Goal: Task Accomplishment & Management: Manage account settings

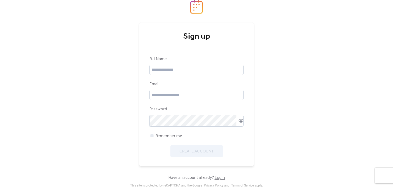
click at [199, 7] on img at bounding box center [196, 7] width 13 height 14
click at [180, 72] on input "text" at bounding box center [196, 70] width 94 height 10
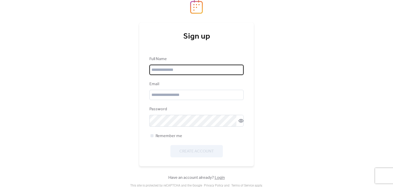
click at [180, 72] on input "text" at bounding box center [196, 70] width 94 height 10
click at [170, 71] on input "text" at bounding box center [196, 70] width 94 height 10
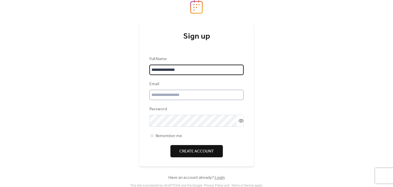
type input "**********"
click at [170, 95] on input "email" at bounding box center [196, 95] width 94 height 10
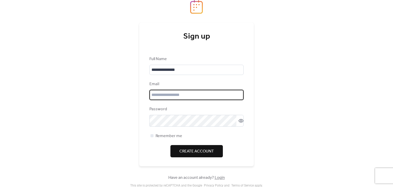
click at [170, 95] on input "email" at bounding box center [196, 95] width 94 height 10
click at [170, 96] on input "email" at bounding box center [196, 95] width 94 height 10
type input "*"
type input "**********"
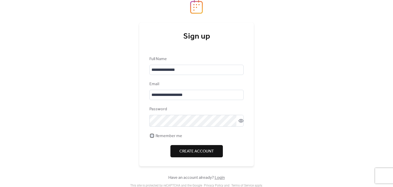
click at [153, 137] on div at bounding box center [152, 135] width 3 height 3
click at [241, 123] on icon at bounding box center [241, 120] width 5 height 5
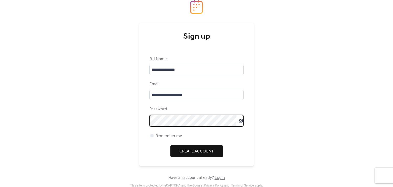
click at [173, 152] on button "Create Account" at bounding box center [196, 151] width 52 height 12
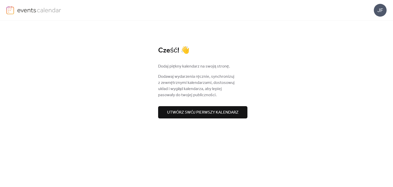
click at [216, 113] on span "Utwórz swój pierwszy kalendarz" at bounding box center [202, 113] width 71 height 6
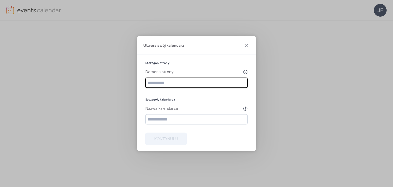
click at [189, 79] on input "text" at bounding box center [196, 83] width 102 height 10
click at [186, 83] on input "text" at bounding box center [196, 83] width 102 height 10
click at [218, 85] on input "text" at bounding box center [196, 83] width 102 height 10
click at [216, 119] on input "text" at bounding box center [196, 119] width 102 height 10
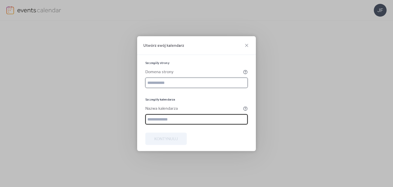
click at [186, 82] on input "text" at bounding box center [196, 83] width 102 height 10
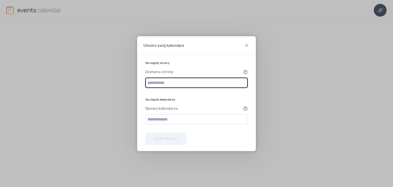
click at [231, 84] on input "text" at bounding box center [196, 83] width 102 height 10
paste input "**********"
type input "**********"
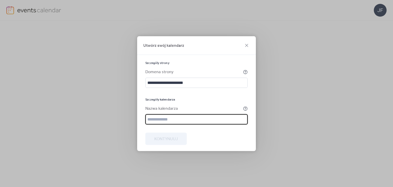
click at [205, 120] on input "text" at bounding box center [196, 119] width 102 height 10
click at [206, 120] on input "text" at bounding box center [196, 119] width 102 height 10
click at [201, 119] on input "text" at bounding box center [196, 119] width 102 height 10
type input "**********"
click at [173, 142] on span "Kontynuuj" at bounding box center [166, 139] width 24 height 6
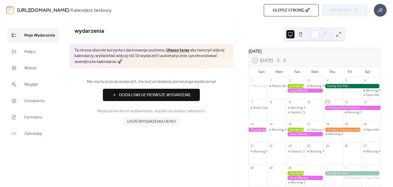
click at [170, 51] on link "Ulepsz teraz" at bounding box center [177, 50] width 23 height 8
click at [31, 53] on span "Połącz" at bounding box center [30, 52] width 12 height 6
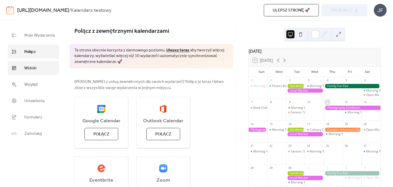
click at [39, 70] on link "Widoki" at bounding box center [33, 68] width 51 height 14
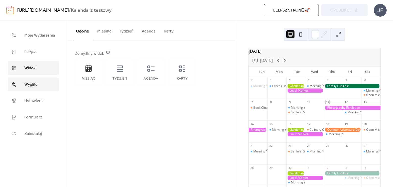
click at [46, 83] on link "Wygląd" at bounding box center [33, 85] width 51 height 14
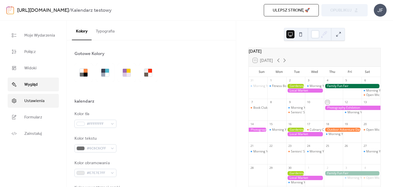
click at [47, 102] on link "Ustawienia" at bounding box center [33, 101] width 51 height 14
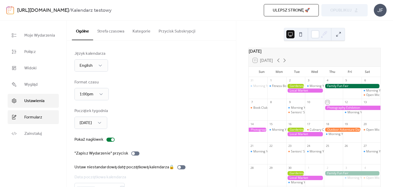
click at [41, 122] on link "Formularz" at bounding box center [33, 117] width 51 height 14
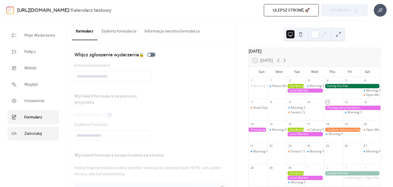
click at [46, 134] on link "Zainstaluj" at bounding box center [33, 134] width 51 height 14
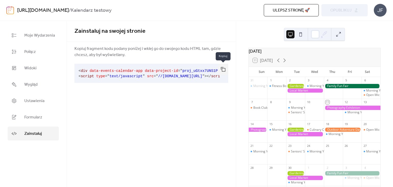
click at [227, 69] on button "button" at bounding box center [223, 69] width 10 height 11
drag, startPoint x: 178, startPoint y: 83, endPoint x: 199, endPoint y: 82, distance: 20.7
click at [199, 82] on div "< div data-events-calendar-app data-project-id = " proj_uGtxx7UNS1PcZoN8YWKTN "…" at bounding box center [151, 73] width 154 height 23
drag, startPoint x: 174, startPoint y: 82, endPoint x: 175, endPoint y: 80, distance: 2.8
click at [175, 80] on div "< div data-events-calendar-app data-project-id = " proj_uGtxx7UNS1PcZoN8YWKTN "…" at bounding box center [151, 73] width 154 height 23
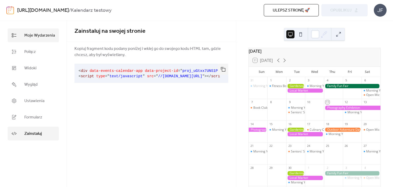
click at [41, 33] on span "Moje Wydarzenia" at bounding box center [39, 36] width 31 height 6
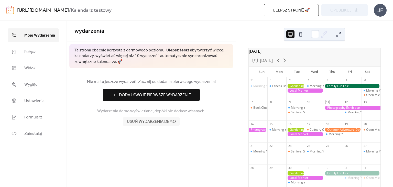
click at [156, 95] on span "Dodaj Swoje Pierwsze Wydarzenie" at bounding box center [155, 95] width 72 height 6
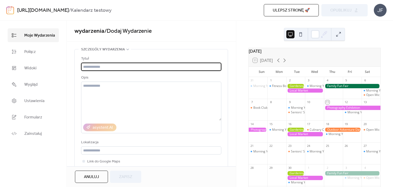
click at [126, 66] on input "text" at bounding box center [151, 67] width 140 height 8
type input "****"
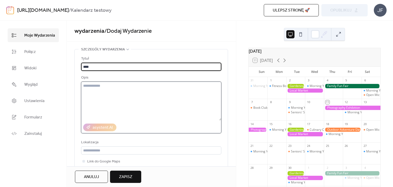
click at [138, 97] on textarea at bounding box center [151, 101] width 140 height 39
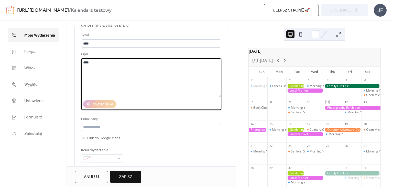
scroll to position [37, 0]
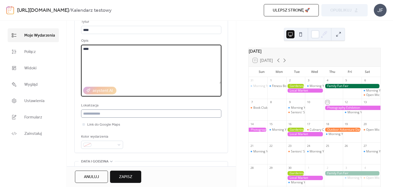
type textarea "****"
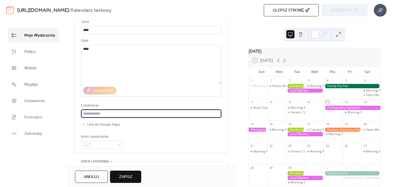
click at [118, 113] on input "text" at bounding box center [151, 114] width 140 height 8
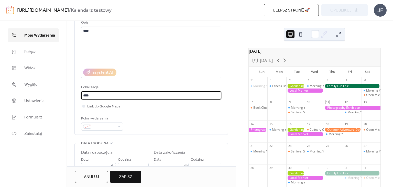
scroll to position [74, 0]
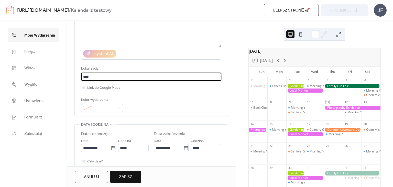
type input "****"
click at [106, 103] on div "Kolor wydarzenia" at bounding box center [101, 100] width 41 height 6
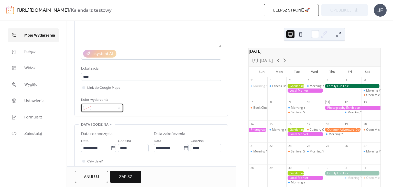
click at [106, 107] on span at bounding box center [104, 108] width 22 height 6
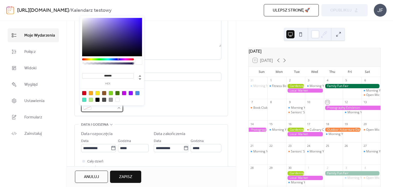
click at [107, 111] on span at bounding box center [104, 108] width 22 height 6
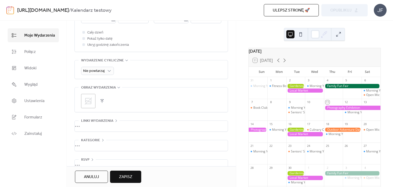
scroll to position [215, 0]
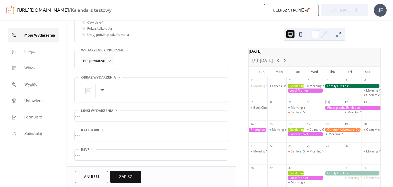
click at [121, 175] on span "Zapisz" at bounding box center [125, 177] width 13 height 6
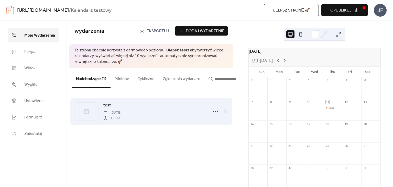
click at [121, 111] on span "[DATE]" at bounding box center [112, 112] width 18 height 5
click at [87, 109] on div at bounding box center [86, 112] width 24 height 18
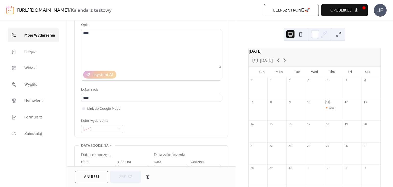
scroll to position [55, 0]
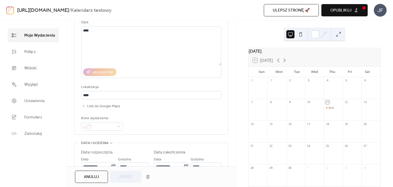
click at [95, 176] on span "Anuluj" at bounding box center [91, 177] width 15 height 6
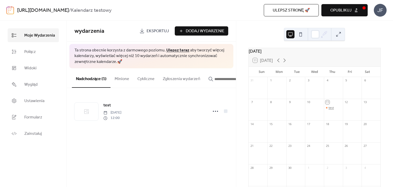
click at [329, 110] on div "test" at bounding box center [331, 108] width 5 height 4
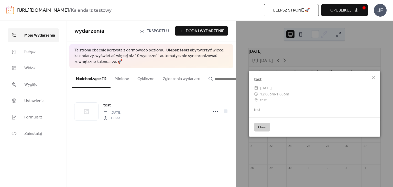
click at [263, 128] on button "Close" at bounding box center [262, 127] width 16 height 9
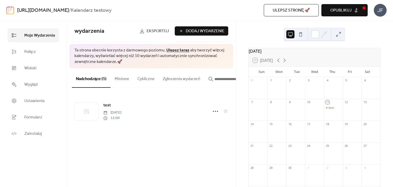
click at [162, 61] on span "Ta strona obecnie korzysta z darmowego poziomu. Ulepsz teraz aby tworzyć więcej…" at bounding box center [151, 56] width 154 height 17
click at [242, 98] on div "[DATE] 11 [DATE] Sun Mon Tue Wed Thu Fri Sat 31 1 2 3 4 5 6 7 8 9 10 11 test 12…" at bounding box center [314, 104] width 157 height 166
click at [119, 82] on button "Minione" at bounding box center [122, 77] width 23 height 19
click at [95, 79] on button "Nadchodzące (1)" at bounding box center [91, 77] width 39 height 19
click at [33, 134] on span "Zainstaluj" at bounding box center [33, 134] width 18 height 6
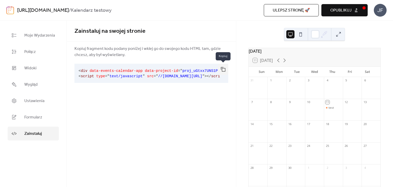
click at [224, 70] on button "button" at bounding box center [223, 69] width 10 height 11
click at [189, 104] on div "Zainstaluj na swojej stronie Kopiuj fragment kodu podany poniżej i wklej go do …" at bounding box center [151, 104] width 169 height 166
click at [36, 35] on span "Moje Wydarzenia" at bounding box center [39, 36] width 31 height 6
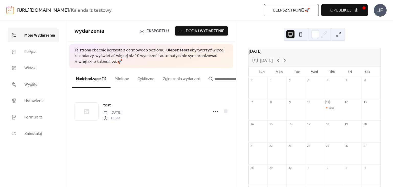
click at [183, 50] on link "Ulepsz teraz" at bounding box center [177, 50] width 23 height 8
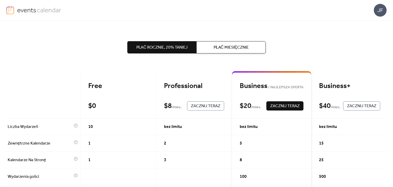
click at [171, 47] on span "Płać Rocznie, 20% taniej" at bounding box center [161, 48] width 51 height 6
click at [215, 48] on span "Płać Miesięcznie" at bounding box center [231, 48] width 35 height 6
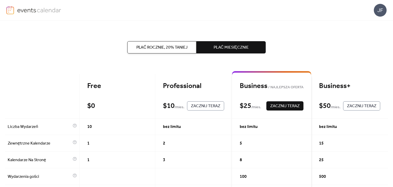
click at [181, 47] on span "Płać Rocznie, 20% taniej" at bounding box center [161, 48] width 51 height 6
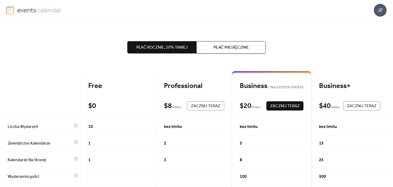
click at [381, 12] on div "JF" at bounding box center [380, 10] width 13 height 13
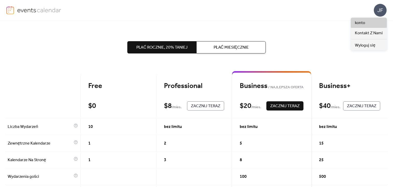
click at [367, 22] on link "konto" at bounding box center [369, 23] width 36 height 10
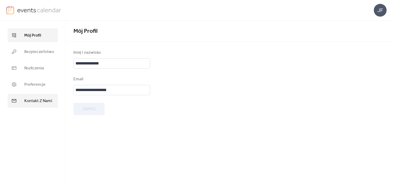
click at [41, 104] on span "Kontakt Z Nami" at bounding box center [38, 101] width 28 height 6
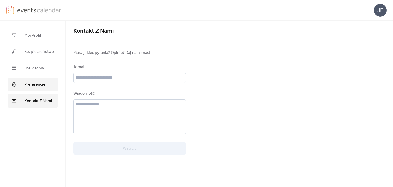
click at [45, 84] on span "Preferencje" at bounding box center [34, 85] width 21 height 6
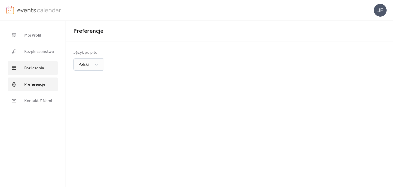
click at [46, 71] on link "Rozliczenia" at bounding box center [33, 68] width 50 height 14
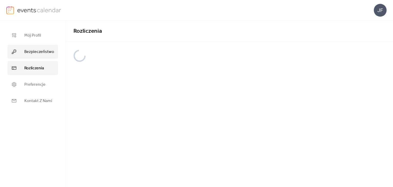
click at [50, 45] on link "Bezpieczeństwo" at bounding box center [33, 52] width 50 height 14
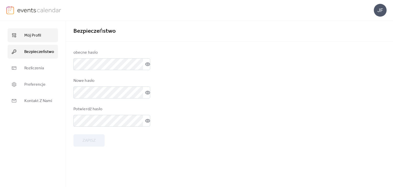
click at [46, 31] on link "Mój Profil" at bounding box center [33, 35] width 50 height 14
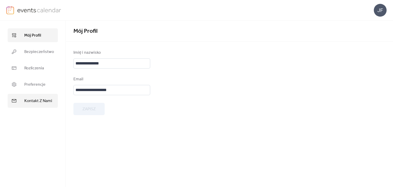
click at [35, 104] on span "Kontakt Z Nami" at bounding box center [38, 101] width 28 height 6
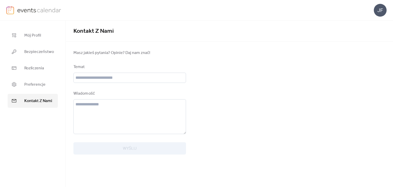
click at [44, 10] on img at bounding box center [39, 10] width 44 height 8
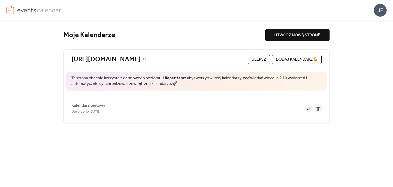
click at [112, 58] on link "[URL][DOMAIN_NAME]" at bounding box center [105, 59] width 69 height 8
click at [296, 34] on span "UTWÓRZ NOWĄ STRONĘ" at bounding box center [297, 35] width 46 height 6
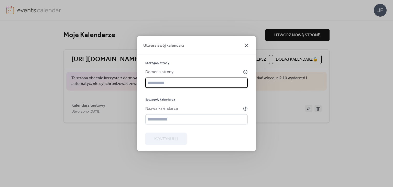
click at [249, 43] on icon at bounding box center [247, 45] width 6 height 6
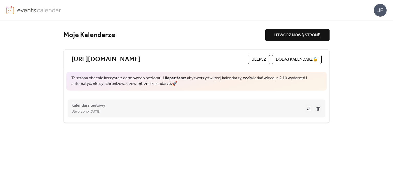
click at [100, 111] on span "Utworzono [DATE]" at bounding box center [85, 112] width 29 height 6
drag, startPoint x: 107, startPoint y: 109, endPoint x: 124, endPoint y: 110, distance: 17.7
click at [100, 109] on span "Utworzono [DATE]" at bounding box center [85, 112] width 29 height 6
click at [309, 108] on button at bounding box center [308, 109] width 7 height 8
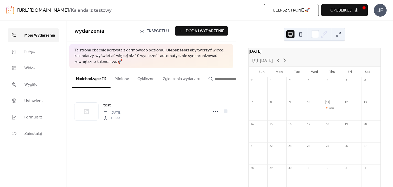
click at [122, 81] on button "Minione" at bounding box center [122, 77] width 23 height 19
click at [87, 78] on button "Nadchodzące (1)" at bounding box center [91, 77] width 39 height 19
click at [123, 82] on button "Minione" at bounding box center [122, 77] width 23 height 19
click at [94, 79] on button "Nadchodzące (1)" at bounding box center [91, 77] width 39 height 19
click at [97, 81] on button "Nadchodzące (1)" at bounding box center [91, 77] width 39 height 19
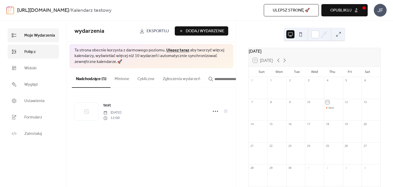
click at [23, 48] on link "Połącz" at bounding box center [33, 52] width 51 height 14
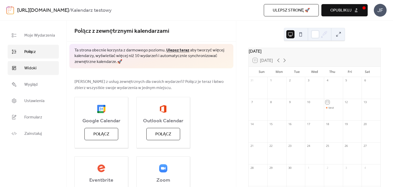
click at [36, 67] on link "Widoki" at bounding box center [33, 68] width 51 height 14
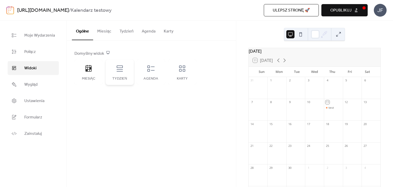
click at [119, 76] on div "Tydzień" at bounding box center [120, 72] width 28 height 26
click at [92, 72] on div "Miesiąc" at bounding box center [88, 72] width 28 height 26
click at [47, 99] on link "Ustawienia" at bounding box center [33, 101] width 51 height 14
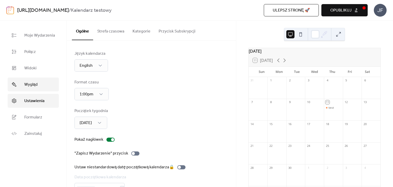
click at [37, 89] on link "Wygląd" at bounding box center [33, 85] width 51 height 14
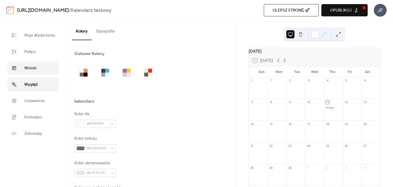
click at [41, 73] on link "Widoki" at bounding box center [33, 68] width 51 height 14
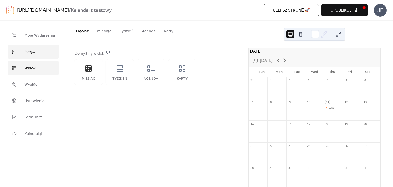
click at [40, 50] on link "Połącz" at bounding box center [33, 52] width 51 height 14
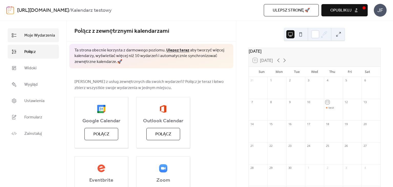
click at [44, 34] on span "Moje Wydarzenia" at bounding box center [39, 36] width 31 height 6
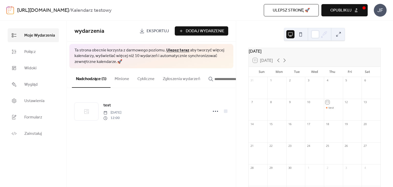
click at [123, 77] on button "Minione" at bounding box center [122, 77] width 23 height 19
click at [142, 79] on button "Cykliczne" at bounding box center [145, 77] width 25 height 19
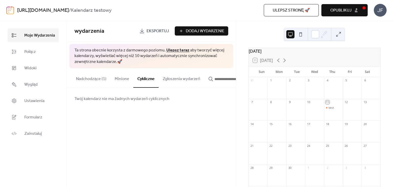
click at [176, 80] on button "Zgłoszenia wydarzeń" at bounding box center [182, 77] width 46 height 19
click at [225, 82] on input "button" at bounding box center [230, 79] width 31 height 6
click at [85, 78] on button "Nadchodzące (1)" at bounding box center [91, 77] width 39 height 19
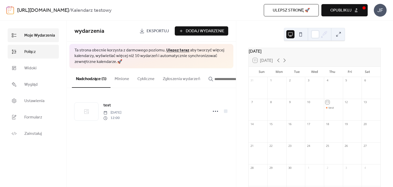
click at [35, 49] on span "Połącz" at bounding box center [30, 52] width 12 height 6
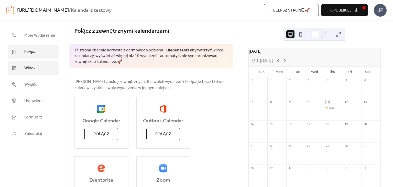
click at [32, 66] on span "Widoki" at bounding box center [30, 68] width 12 height 6
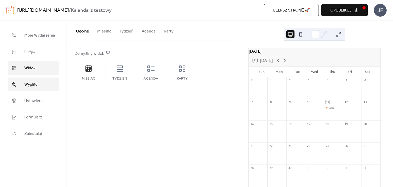
click at [31, 87] on span "Wygląd" at bounding box center [30, 85] width 13 height 6
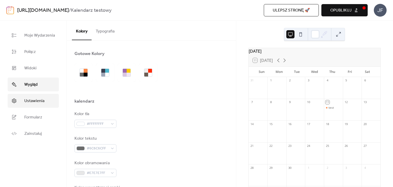
click at [35, 100] on span "Ustawienia" at bounding box center [34, 101] width 20 height 6
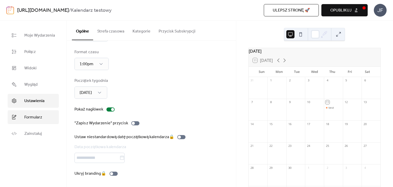
click at [36, 114] on span "Formularz" at bounding box center [33, 117] width 18 height 6
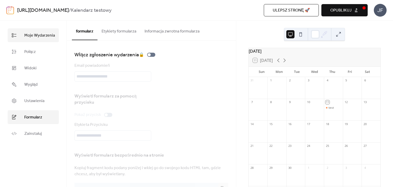
click at [35, 38] on span "Moje Wydarzenia" at bounding box center [39, 36] width 31 height 6
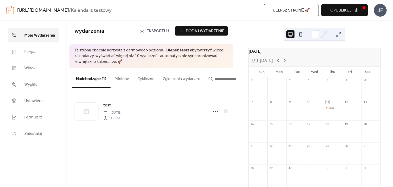
click at [163, 31] on span "Eksportuj" at bounding box center [158, 31] width 22 height 6
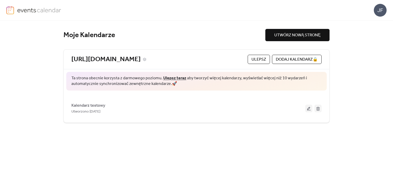
click at [108, 58] on link "[URL][DOMAIN_NAME]" at bounding box center [105, 59] width 69 height 8
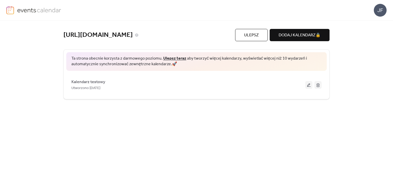
click at [112, 36] on link "[URL][DOMAIN_NAME]" at bounding box center [97, 35] width 69 height 8
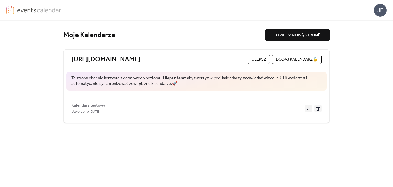
click at [300, 35] on span "UTWÓRZ NOWĄ STRONĘ" at bounding box center [297, 35] width 46 height 6
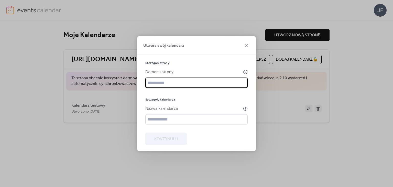
click at [205, 62] on div "Szczegóły strony" at bounding box center [196, 63] width 102 height 4
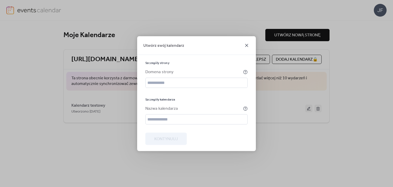
click at [246, 44] on icon at bounding box center [247, 45] width 6 height 6
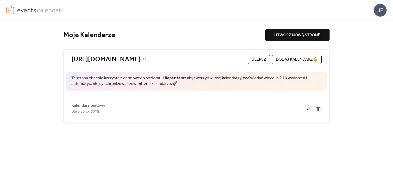
click at [115, 56] on link "https://rucianepark.pl/" at bounding box center [105, 59] width 69 height 8
click at [117, 59] on link "[URL][DOMAIN_NAME]" at bounding box center [105, 59] width 69 height 8
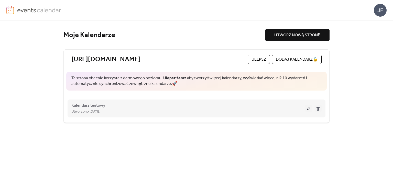
click at [307, 109] on button at bounding box center [308, 109] width 7 height 8
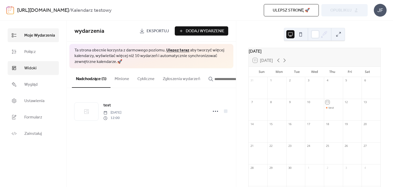
click at [39, 70] on link "Widoki" at bounding box center [33, 68] width 51 height 14
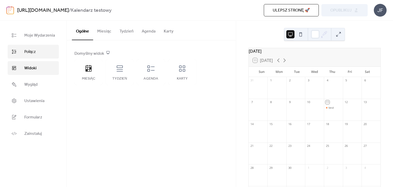
click at [41, 51] on link "Połącz" at bounding box center [33, 52] width 51 height 14
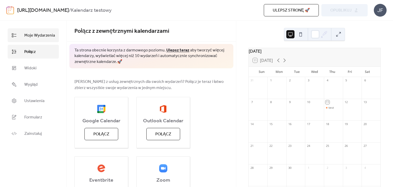
click at [39, 34] on span "Moje Wydarzenia" at bounding box center [39, 36] width 31 height 6
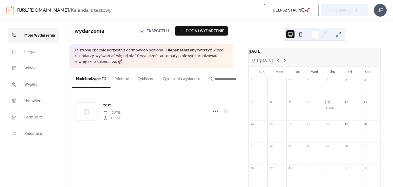
click at [117, 82] on button "Minione" at bounding box center [122, 77] width 23 height 19
click at [95, 76] on button "Nadchodzące (1)" at bounding box center [91, 77] width 39 height 19
click at [352, 12] on div "Ulepsz stronę 🚀 podgląd Opublikuj" at bounding box center [278, 10] width 179 height 12
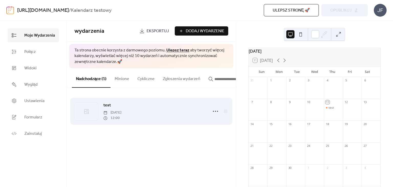
click at [121, 112] on span "[DATE]" at bounding box center [112, 112] width 18 height 5
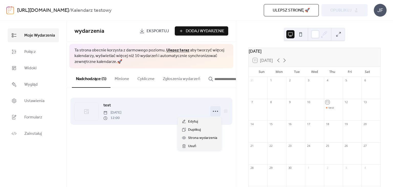
click at [213, 112] on circle at bounding box center [213, 111] width 1 height 1
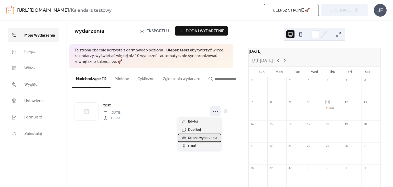
click at [205, 138] on span "Strona wydarzenia" at bounding box center [202, 138] width 29 height 6
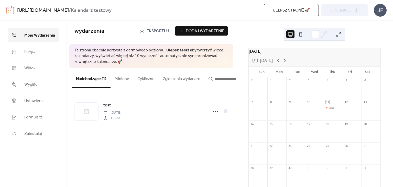
click at [302, 35] on button at bounding box center [301, 34] width 8 height 8
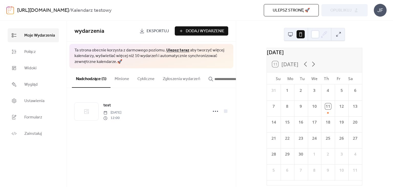
click at [292, 35] on button at bounding box center [290, 34] width 8 height 8
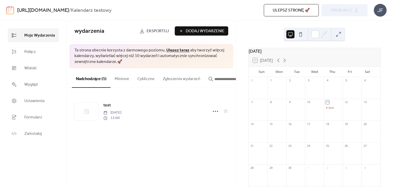
click at [297, 35] on button at bounding box center [301, 34] width 8 height 8
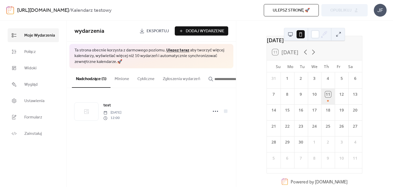
scroll to position [12, 0]
click at [325, 101] on div "11" at bounding box center [329, 96] width 14 height 16
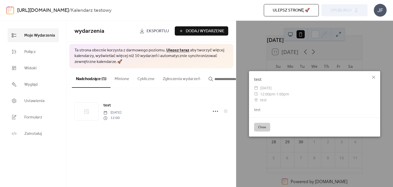
click at [262, 127] on button "Close" at bounding box center [262, 127] width 16 height 9
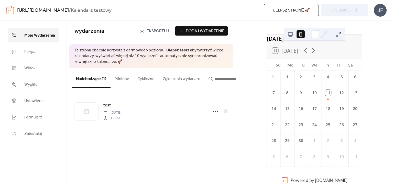
scroll to position [0, 0]
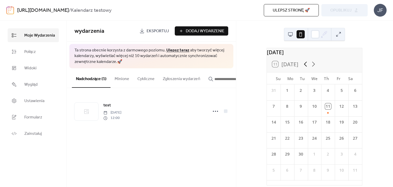
click at [308, 68] on icon at bounding box center [306, 64] width 8 height 8
click at [316, 67] on icon at bounding box center [314, 64] width 8 height 8
click at [290, 34] on button at bounding box center [290, 34] width 8 height 8
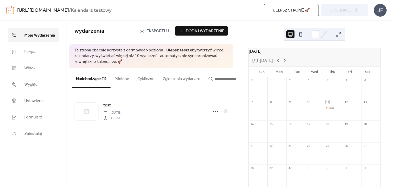
click at [309, 12] on span "Ulepsz stronę 🚀" at bounding box center [291, 10] width 37 height 6
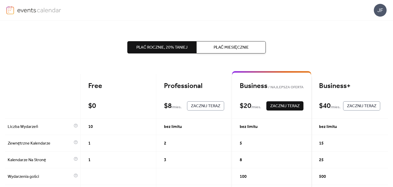
click at [204, 106] on span "Zacznij Teraz" at bounding box center [205, 106] width 29 height 6
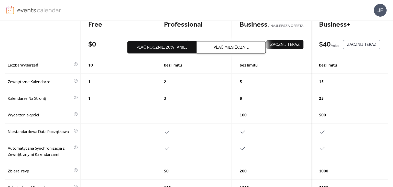
scroll to position [74, 0]
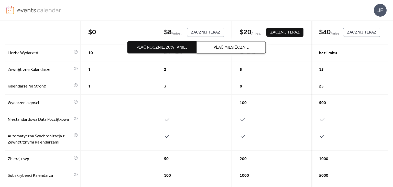
drag, startPoint x: 172, startPoint y: 119, endPoint x: 152, endPoint y: 118, distance: 19.2
click at [152, 118] on div "Free $ 0 Zacznij Teraz Professional $ 8 / mies. Zacznij Teraz Business NAJLEPSZ…" at bounding box center [196, 189] width 383 height 378
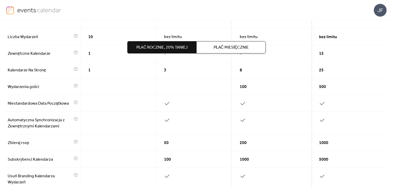
scroll to position [0, 0]
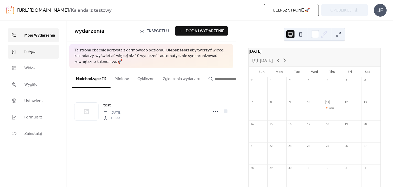
click at [39, 51] on link "Połącz" at bounding box center [33, 52] width 51 height 14
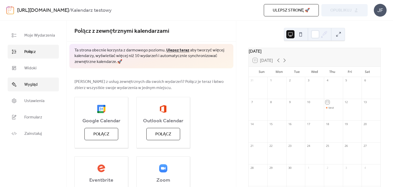
click at [38, 85] on link "Wygląd" at bounding box center [33, 85] width 51 height 14
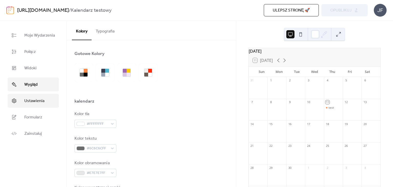
click at [41, 100] on span "Ustawienia" at bounding box center [34, 101] width 20 height 6
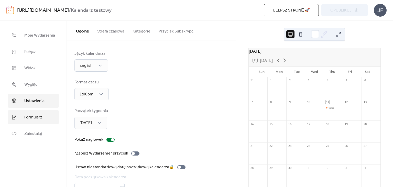
click at [41, 121] on span "Formularz" at bounding box center [33, 117] width 18 height 6
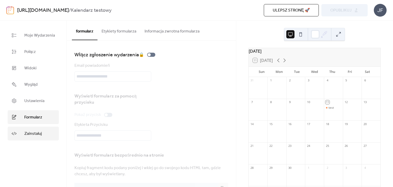
click at [43, 133] on link "Zainstaluj" at bounding box center [33, 134] width 51 height 14
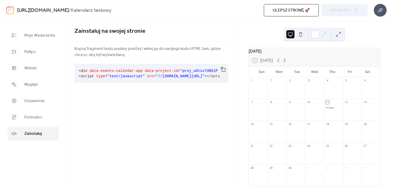
scroll to position [0, 28]
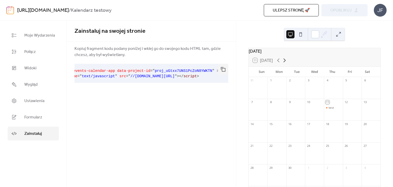
click at [284, 63] on icon at bounding box center [285, 60] width 6 height 6
click at [280, 63] on icon at bounding box center [278, 60] width 6 height 6
click at [286, 63] on icon at bounding box center [285, 60] width 6 height 6
click at [42, 116] on link "Formularz" at bounding box center [33, 117] width 51 height 14
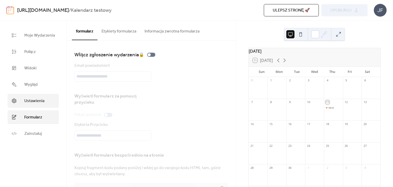
click at [33, 97] on link "Ustawienia" at bounding box center [33, 101] width 51 height 14
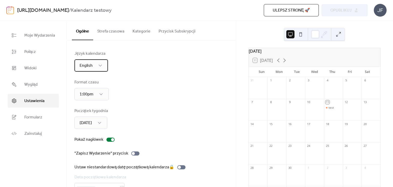
click at [94, 66] on div "English" at bounding box center [91, 65] width 34 height 12
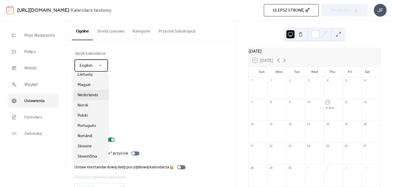
scroll to position [135, 0]
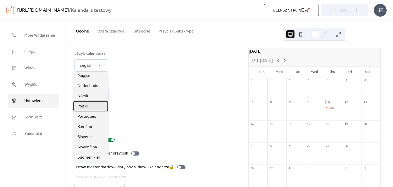
click at [93, 105] on div "Polski" at bounding box center [90, 106] width 35 height 10
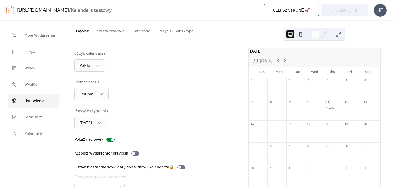
click at [147, 91] on div "Format czasu 1:00pm" at bounding box center [151, 89] width 154 height 21
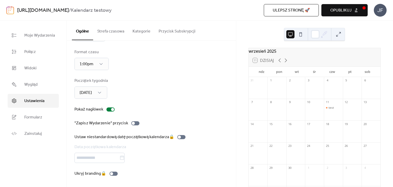
scroll to position [0, 0]
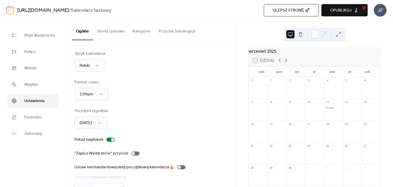
click at [105, 32] on button "Strefa czasowa" at bounding box center [110, 30] width 35 height 19
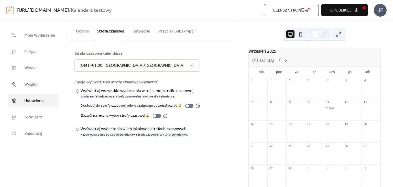
click at [79, 30] on button "Ogólne" at bounding box center [82, 30] width 21 height 19
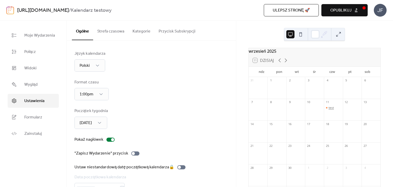
click at [329, 110] on div "test" at bounding box center [331, 108] width 5 height 4
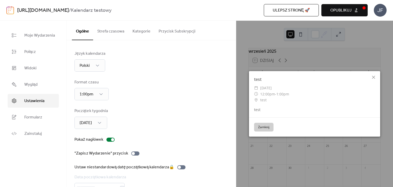
click at [270, 127] on button "Zamknij" at bounding box center [263, 127] width 19 height 9
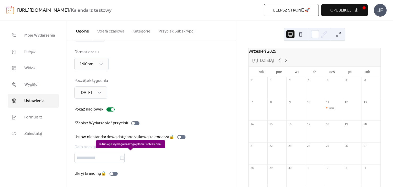
scroll to position [31, 0]
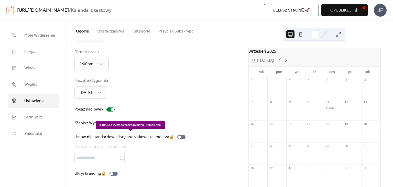
click at [169, 136] on div "Ustaw niestandardową datę początkową kalendarza 🔒 Data początkowa kalendarza" at bounding box center [130, 148] width 113 height 29
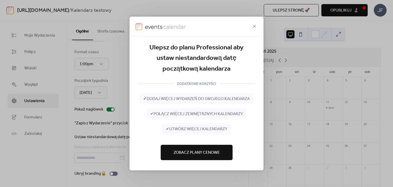
click at [204, 155] on span "Zobacz Plany Cenowe" at bounding box center [197, 153] width 46 height 6
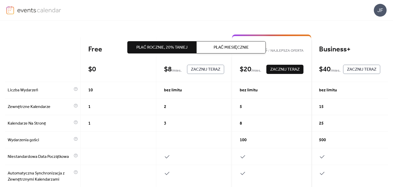
scroll to position [55, 0]
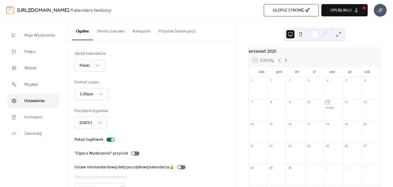
click at [53, 11] on link "[URL][DOMAIN_NAME]" at bounding box center [43, 11] width 52 height 10
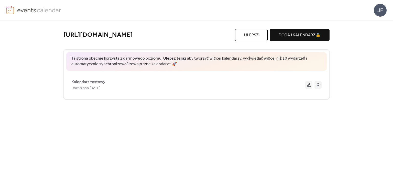
click at [45, 8] on img at bounding box center [39, 10] width 44 height 8
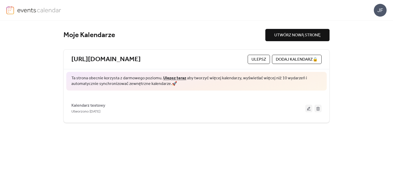
click at [44, 10] on img at bounding box center [39, 10] width 44 height 8
click at [12, 9] on img at bounding box center [10, 10] width 8 height 8
click at [377, 9] on div "JF" at bounding box center [380, 10] width 13 height 13
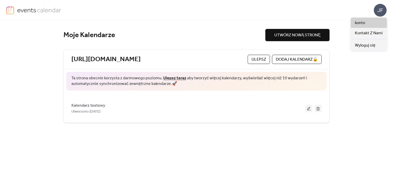
click at [367, 27] on link "konto" at bounding box center [369, 23] width 36 height 10
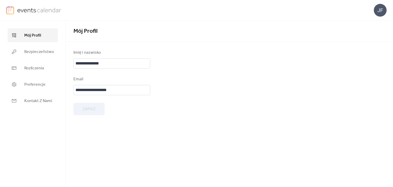
click at [384, 12] on div "JF" at bounding box center [380, 10] width 13 height 13
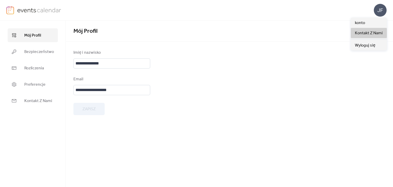
click at [371, 33] on span "Kontakt Z Nami" at bounding box center [369, 33] width 28 height 6
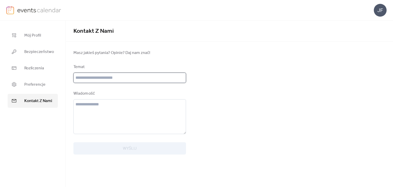
click at [140, 81] on input "text" at bounding box center [129, 78] width 113 height 10
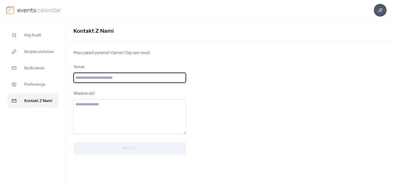
click at [140, 79] on input "text" at bounding box center [129, 78] width 113 height 10
click at [140, 81] on input "text" at bounding box center [129, 78] width 113 height 10
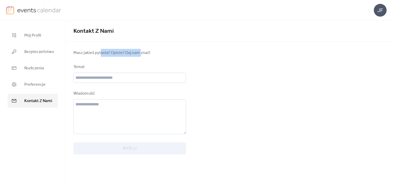
drag, startPoint x: 99, startPoint y: 50, endPoint x: 143, endPoint y: 53, distance: 43.8
click at [143, 53] on span "Masz jakieś pytania? Opinie? Daj nam znać!" at bounding box center [129, 53] width 113 height 6
click at [153, 54] on span "Masz jakieś pytania? Opinie? Daj nam znać!" at bounding box center [129, 53] width 113 height 6
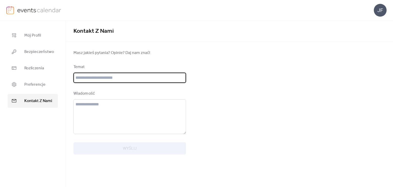
click at [138, 83] on input "text" at bounding box center [129, 78] width 113 height 10
click at [138, 79] on input "text" at bounding box center [129, 78] width 113 height 10
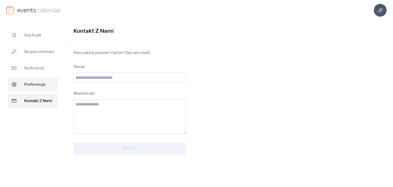
click at [37, 84] on span "Preferencje" at bounding box center [34, 85] width 21 height 6
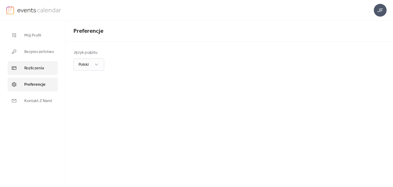
click at [40, 71] on span "Rozliczenia" at bounding box center [34, 68] width 20 height 6
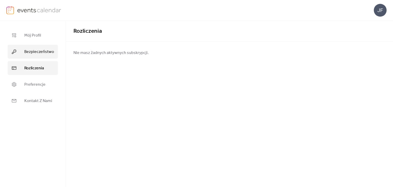
click at [42, 51] on span "Bezpieczeństwo" at bounding box center [39, 52] width 30 height 6
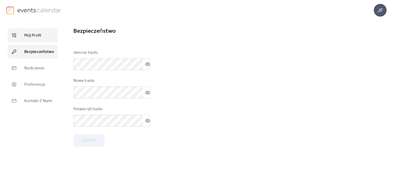
click at [44, 38] on link "Mój Profil" at bounding box center [33, 35] width 50 height 14
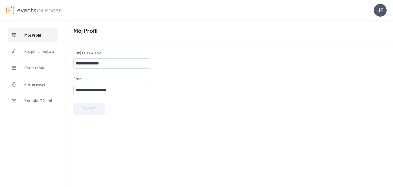
click at [38, 12] on img at bounding box center [39, 10] width 44 height 8
